Goal: Navigation & Orientation: Find specific page/section

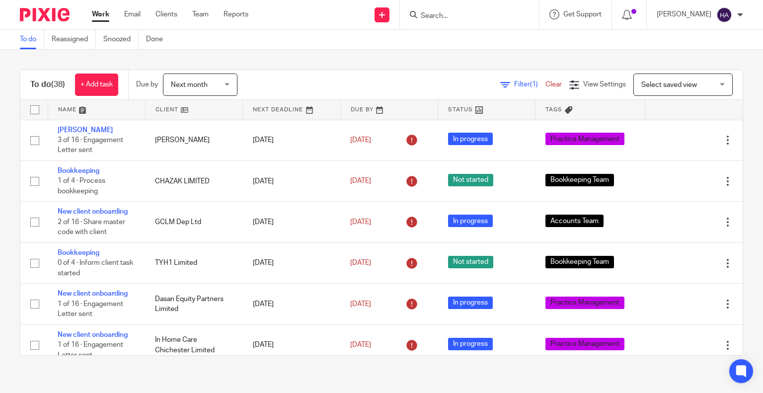
scroll to position [1083, 0]
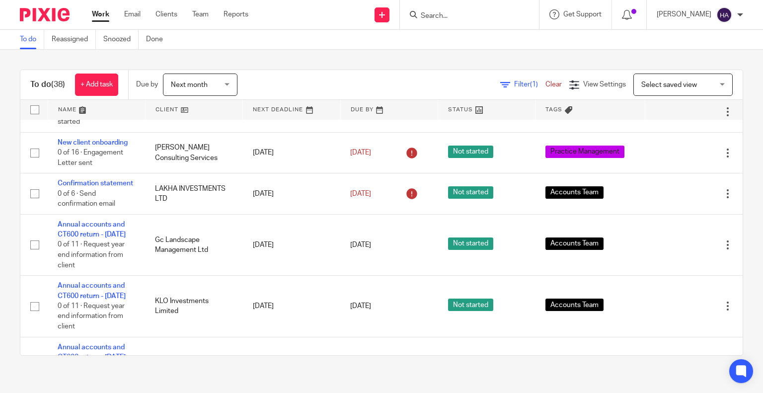
drag, startPoint x: 469, startPoint y: 27, endPoint x: 463, endPoint y: 18, distance: 11.2
click at [469, 27] on div at bounding box center [469, 14] width 139 height 29
click at [463, 16] on input "Search" at bounding box center [464, 16] width 89 height 9
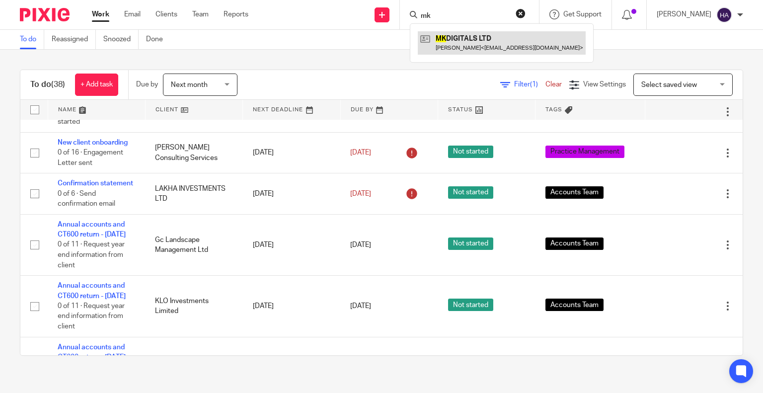
type input "mk"
click at [479, 45] on link at bounding box center [502, 42] width 168 height 23
